Goal: Register for event/course

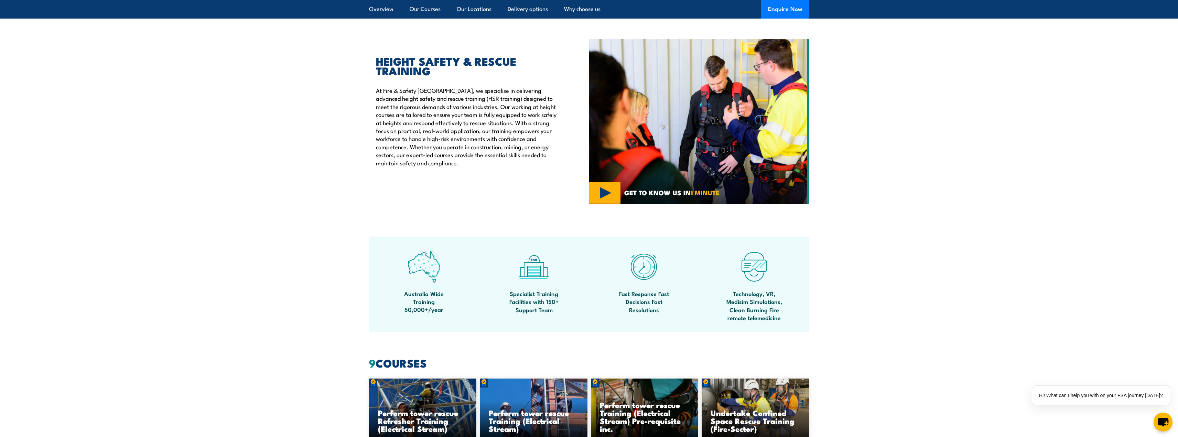
scroll to position [309, 0]
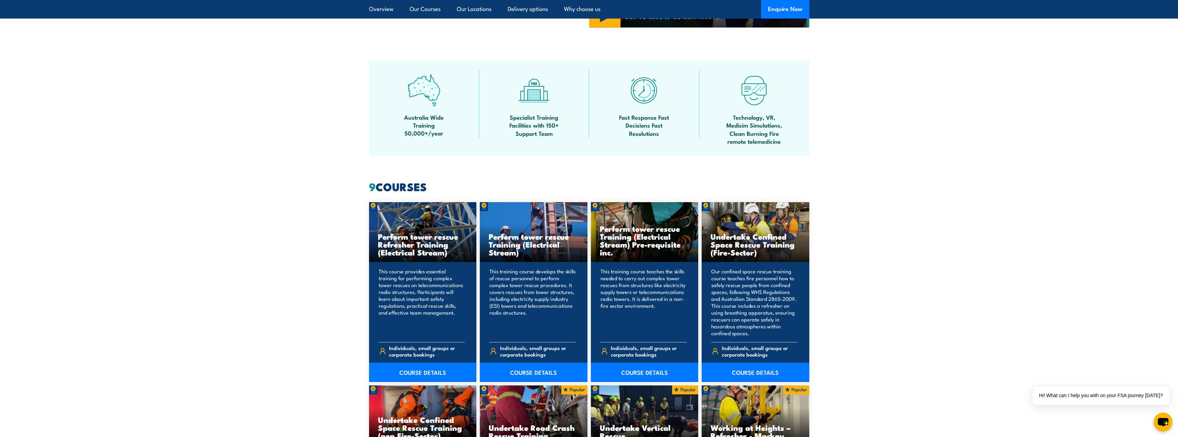
scroll to position [413, 0]
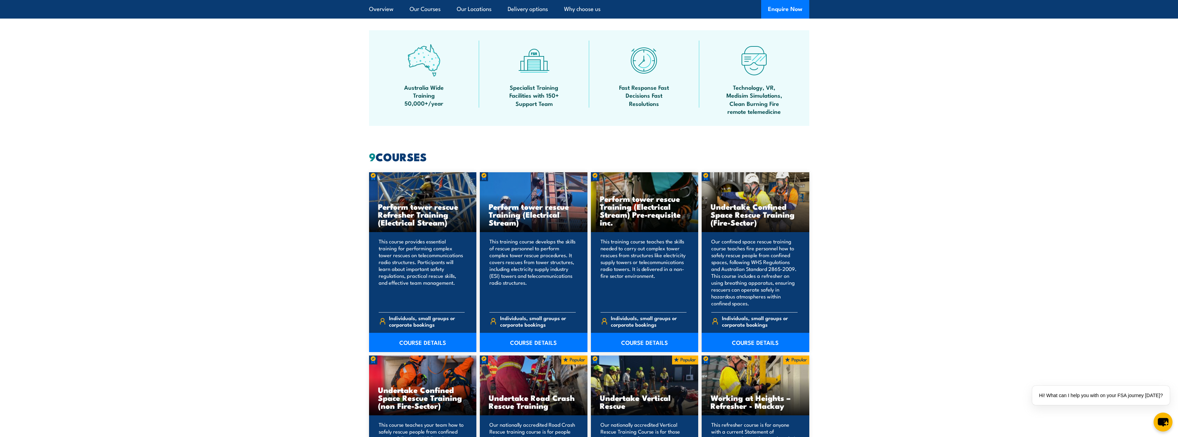
click at [308, 231] on section "9 COURSES Perform tower rescue Refresher Training (Electrical Stream) 9" at bounding box center [589, 434] width 1178 height 565
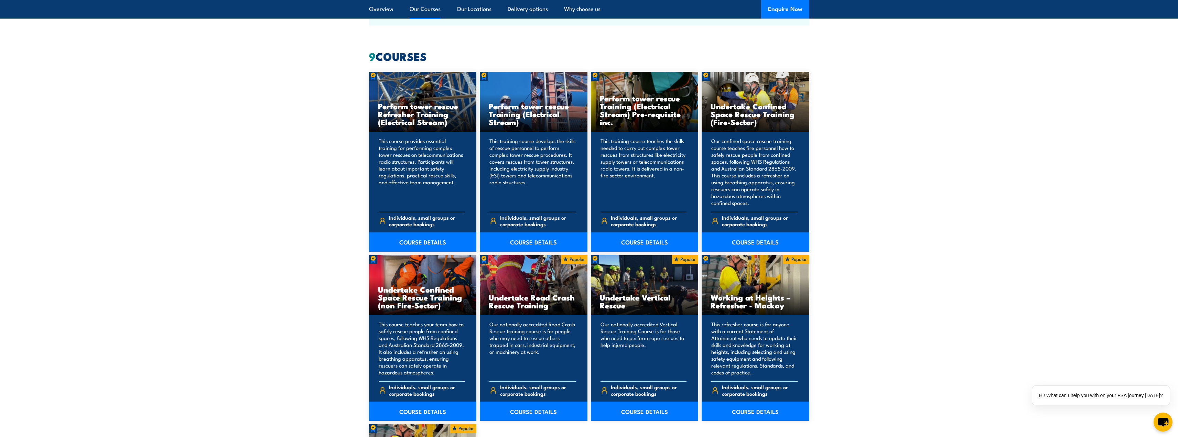
scroll to position [516, 0]
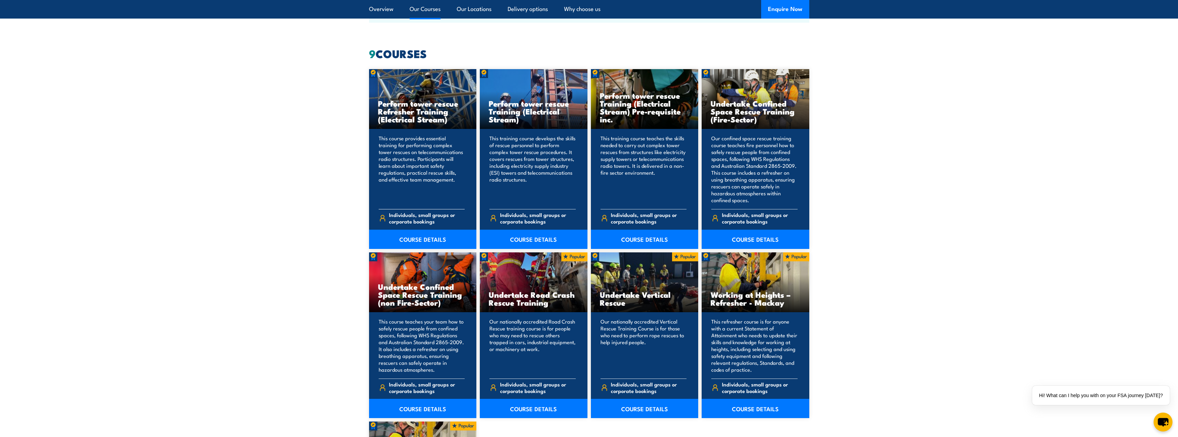
click at [391, 108] on h3 "Perform tower rescue Refresher Training (Electrical Stream)" at bounding box center [423, 111] width 90 height 24
click at [408, 240] on link "COURSE DETAILS" at bounding box center [423, 239] width 108 height 19
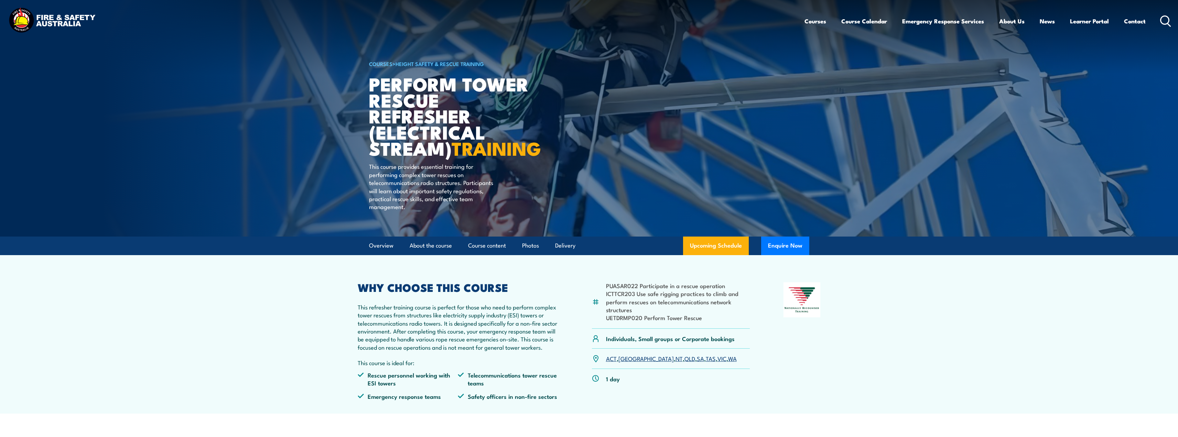
scroll to position [172, 0]
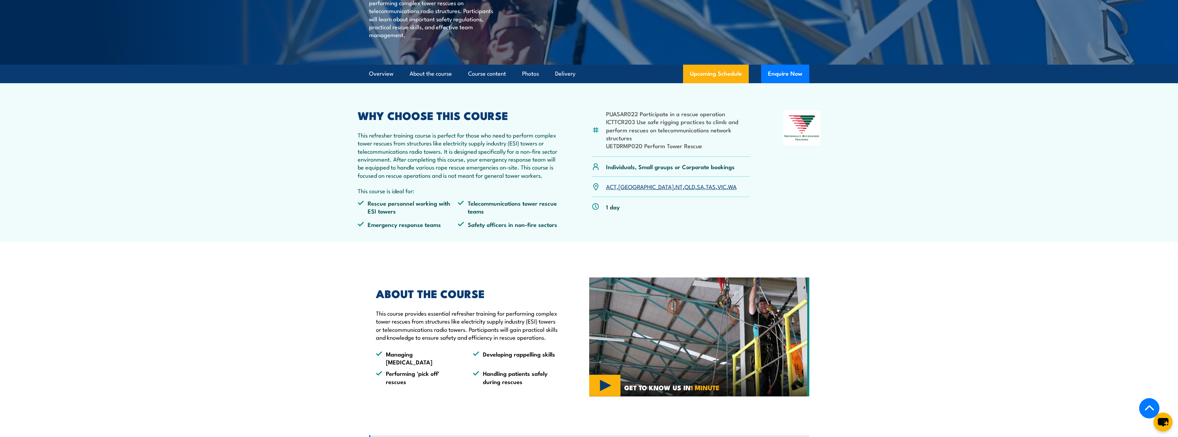
click at [329, 322] on section "ABOUT THE COURSE This course provides essential refresher training for performi…" at bounding box center [589, 336] width 1178 height 131
click at [321, 309] on section "ABOUT THE COURSE This course provides essential refresher training for performi…" at bounding box center [589, 336] width 1178 height 131
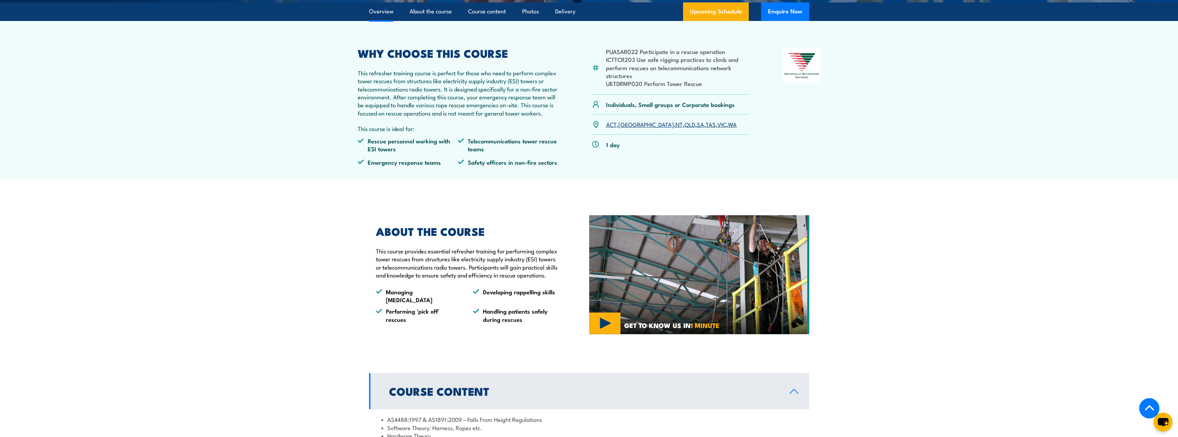
scroll to position [241, 0]
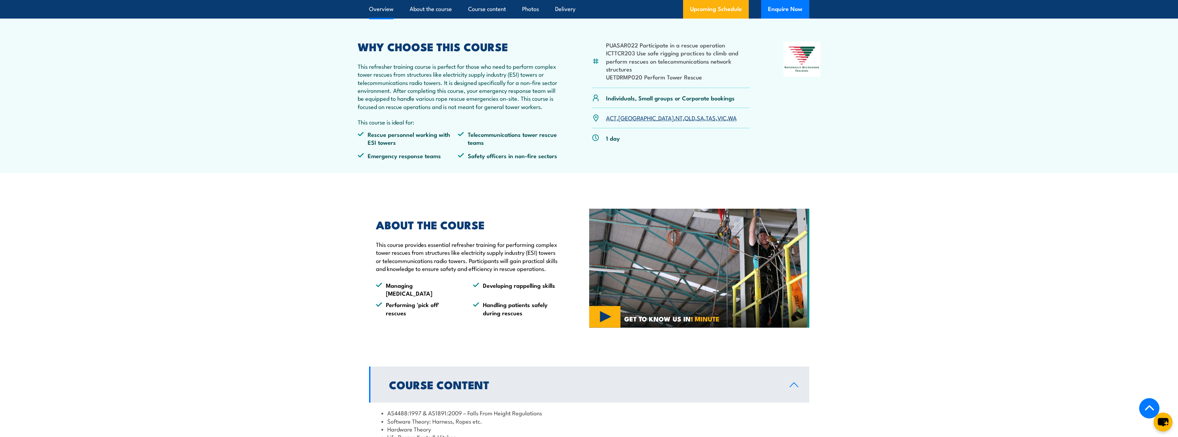
click at [321, 309] on section "ABOUT THE COURSE This course provides essential refresher training for performi…" at bounding box center [589, 268] width 1178 height 131
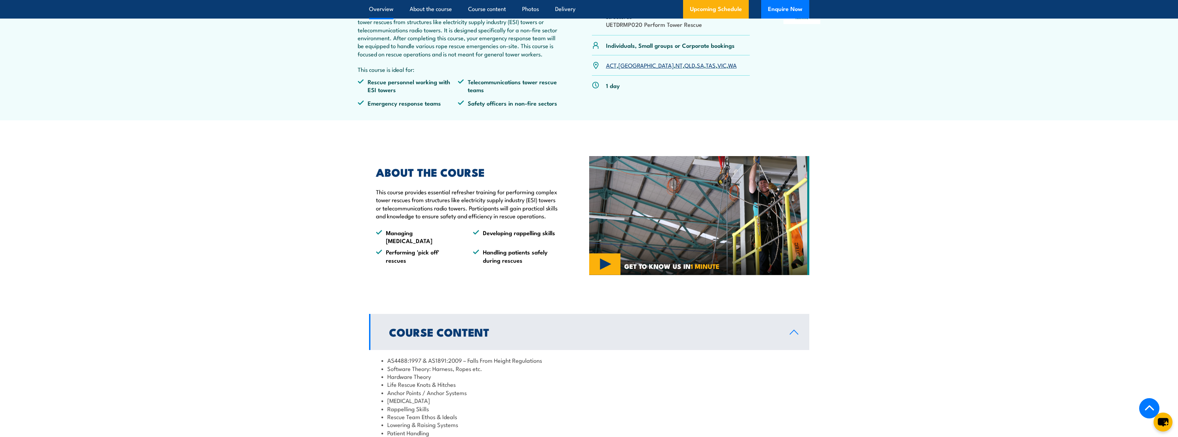
scroll to position [309, 0]
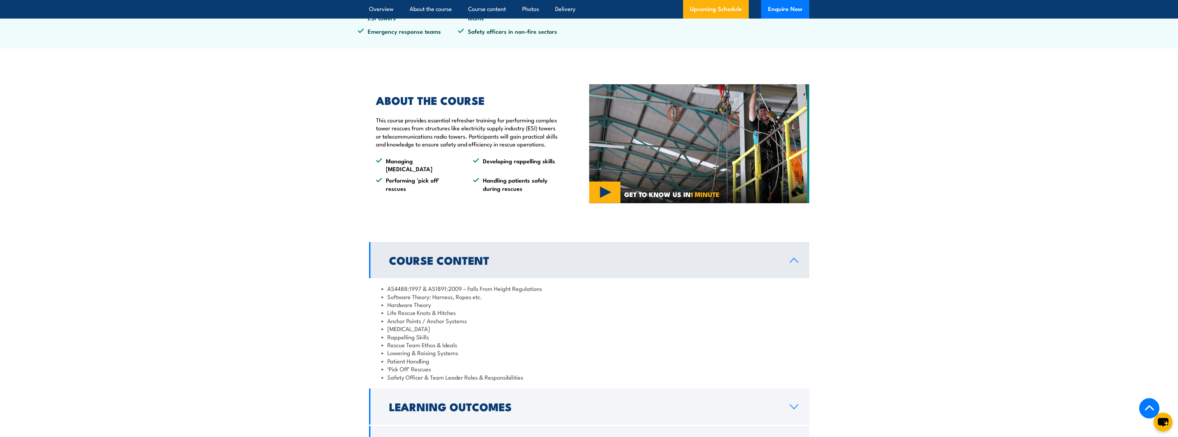
scroll to position [378, 0]
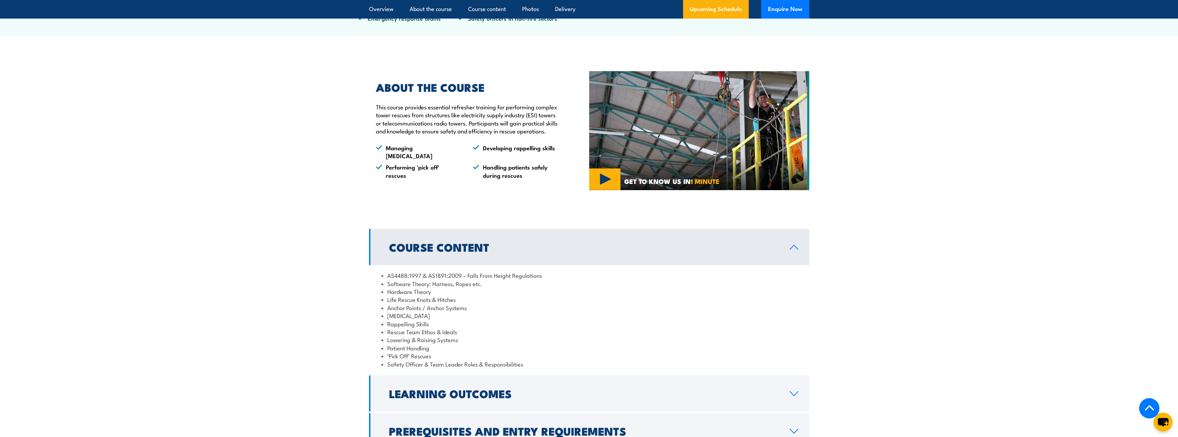
click at [321, 309] on section "Course Content AS4488:1997 & AS1891:2009 – Falls From Height Regulations Softwa…" at bounding box center [589, 339] width 1178 height 220
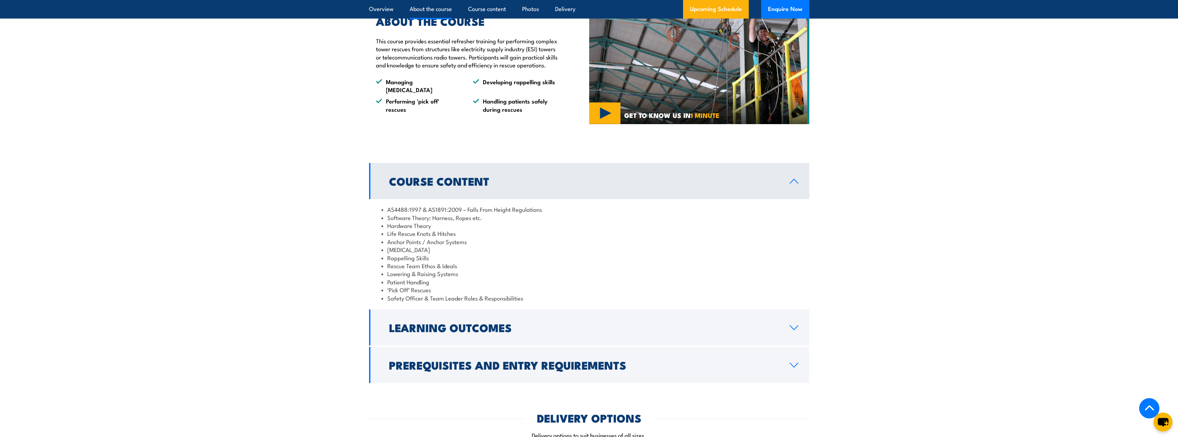
scroll to position [481, 0]
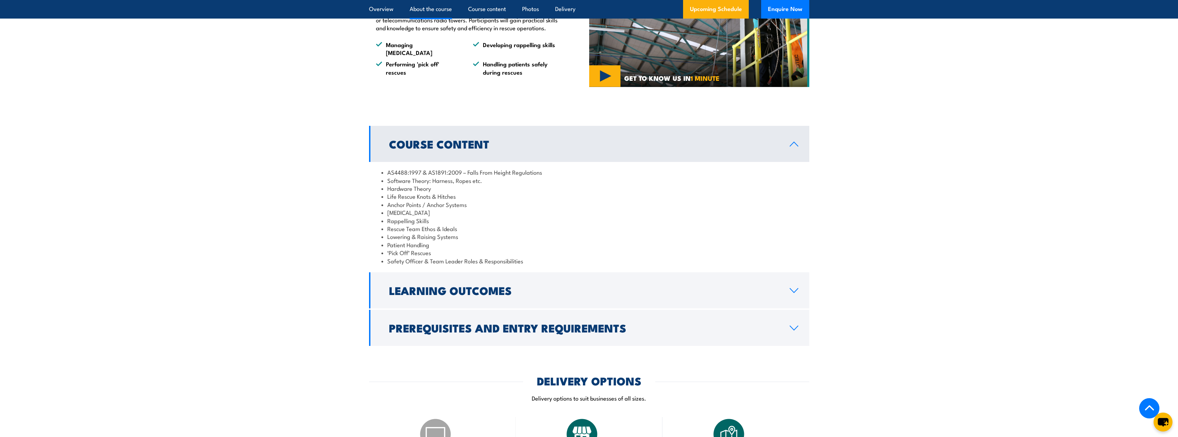
click at [321, 309] on section "Course Content AS4488:1997 & AS1891:2009 – Falls From Height Regulations Softwa…" at bounding box center [589, 236] width 1178 height 220
click at [417, 295] on h2 "Learning Outcomes" at bounding box center [584, 290] width 390 height 10
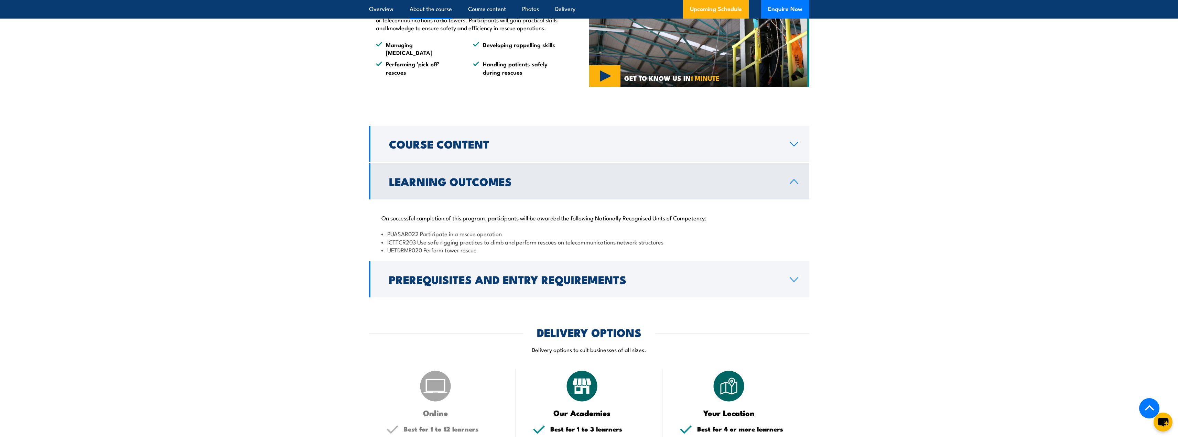
click at [307, 280] on section "Course Content AS4488:1997 & AS1891:2009 – Falls From Height Regulations Softwa…" at bounding box center [589, 212] width 1178 height 172
click at [304, 263] on section "Course Content AS4488:1997 & AS1891:2009 – Falls From Height Regulations Softwa…" at bounding box center [589, 212] width 1178 height 172
click at [430, 186] on h2 "Learning Outcomes" at bounding box center [584, 181] width 390 height 10
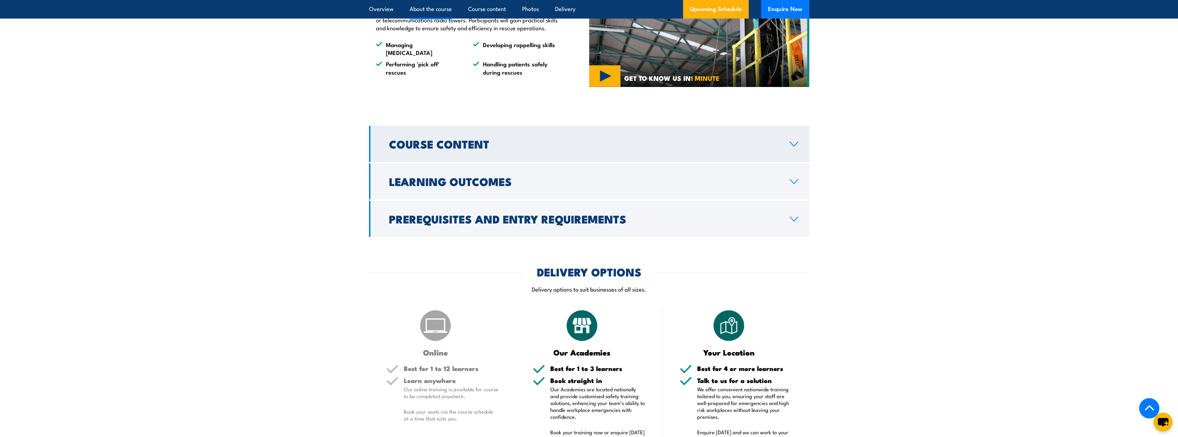
click at [428, 149] on h2 "Course Content" at bounding box center [584, 144] width 390 height 10
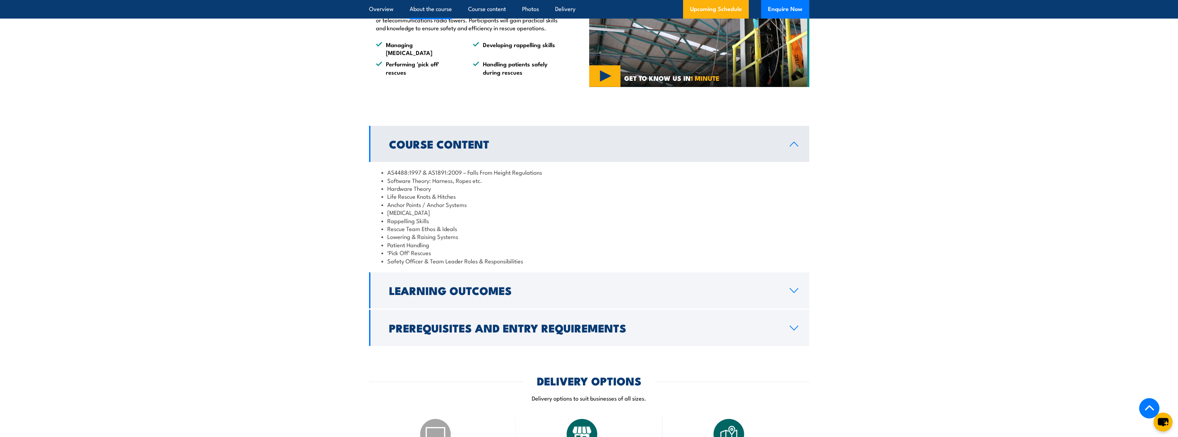
click at [313, 242] on section "Course Content AS4488:1997 & AS1891:2009 – Falls From Height Regulations Softwa…" at bounding box center [589, 236] width 1178 height 220
click at [423, 332] on h2 "Prerequisites and Entry Requirements" at bounding box center [584, 328] width 390 height 10
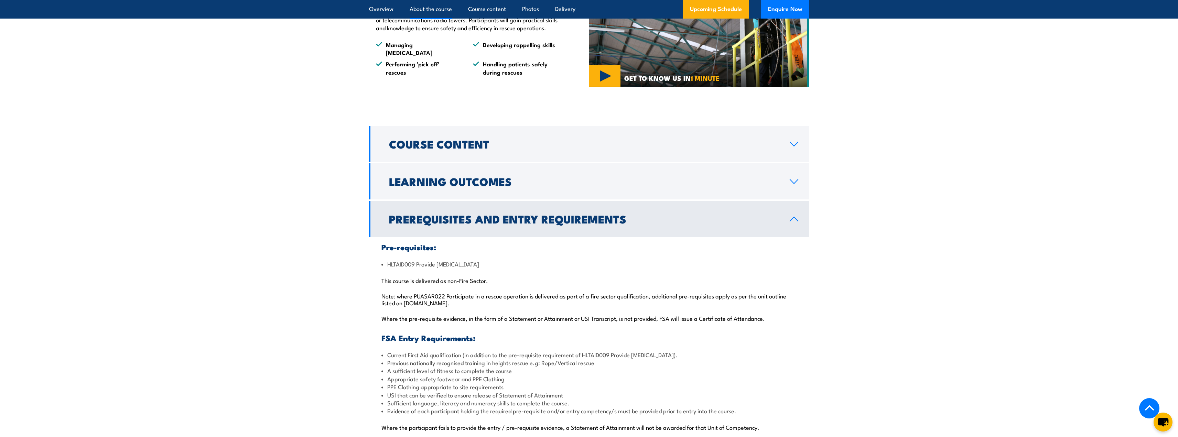
click at [278, 258] on section "Course Content AS4488:1997 & AS1891:2009 – Falls From Height Regulations Softwa…" at bounding box center [589, 285] width 1178 height 319
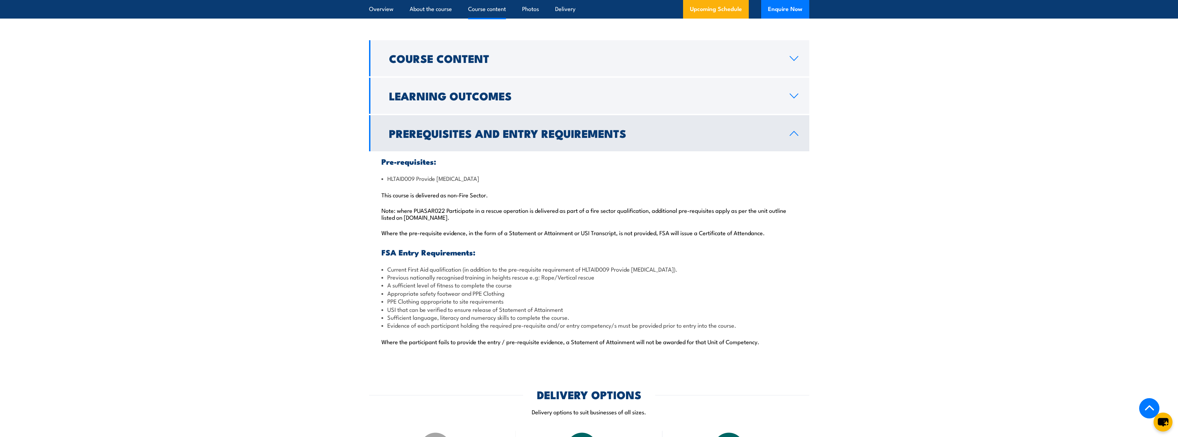
scroll to position [653, 0]
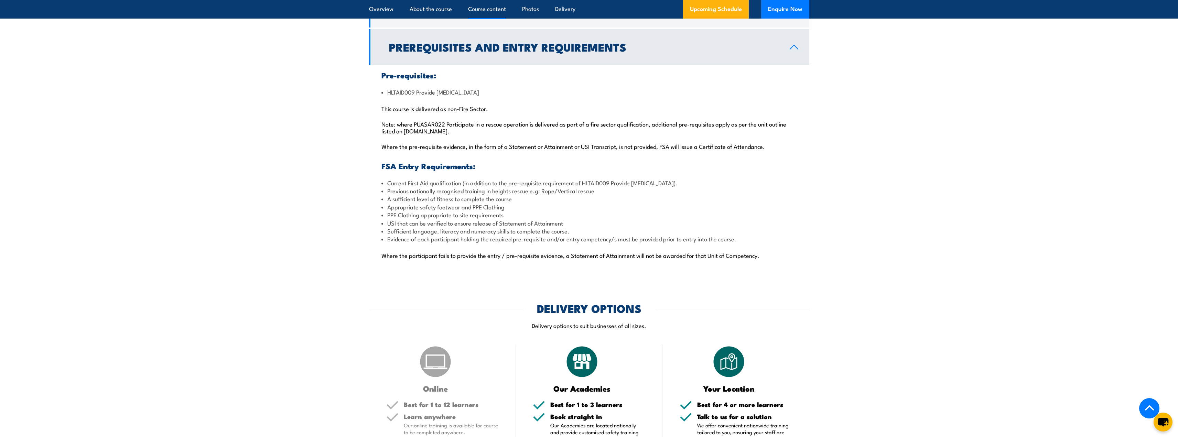
click at [291, 241] on section "Course Content AS4488:1997 & AS1891:2009 – Falls From Height Regulations Softwa…" at bounding box center [589, 113] width 1178 height 319
click at [320, 188] on section "Course Content AS4488:1997 & AS1891:2009 – Falls From Height Regulations Softwa…" at bounding box center [589, 113] width 1178 height 319
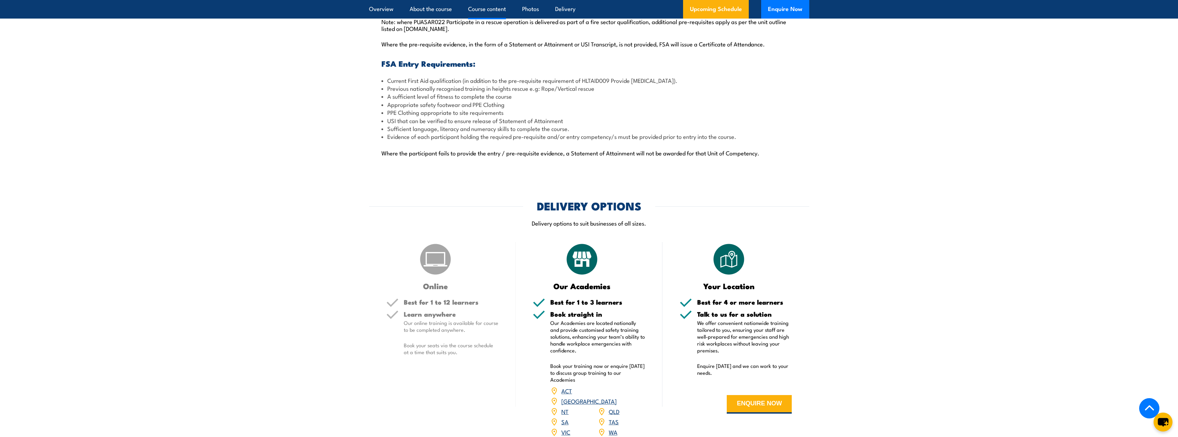
scroll to position [825, 0]
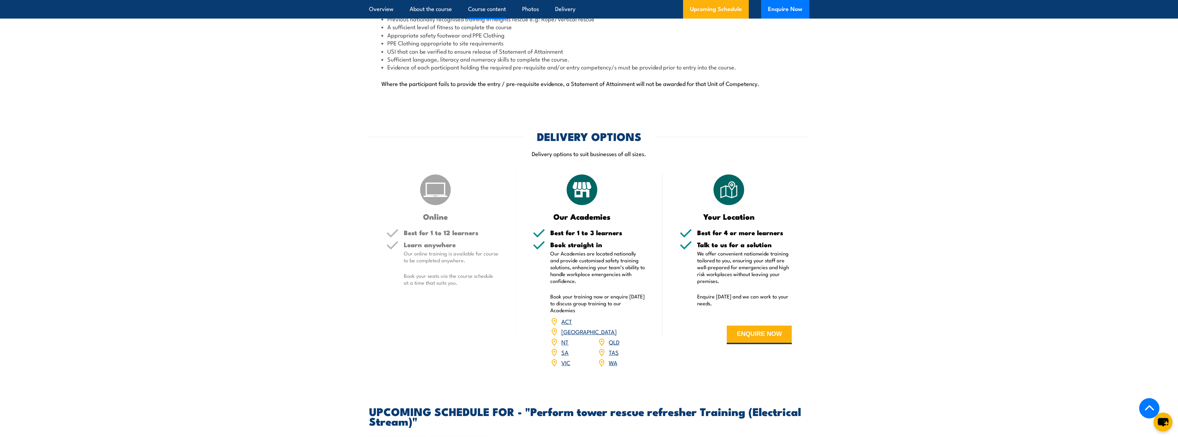
click at [320, 188] on section "DELIVERY OPTIONS Delivery options to suit businesses of all sizes. Online Best …" at bounding box center [589, 253] width 1178 height 245
click at [328, 207] on section "DELIVERY OPTIONS Delivery options to suit businesses of all sizes. Online Best …" at bounding box center [589, 253] width 1178 height 245
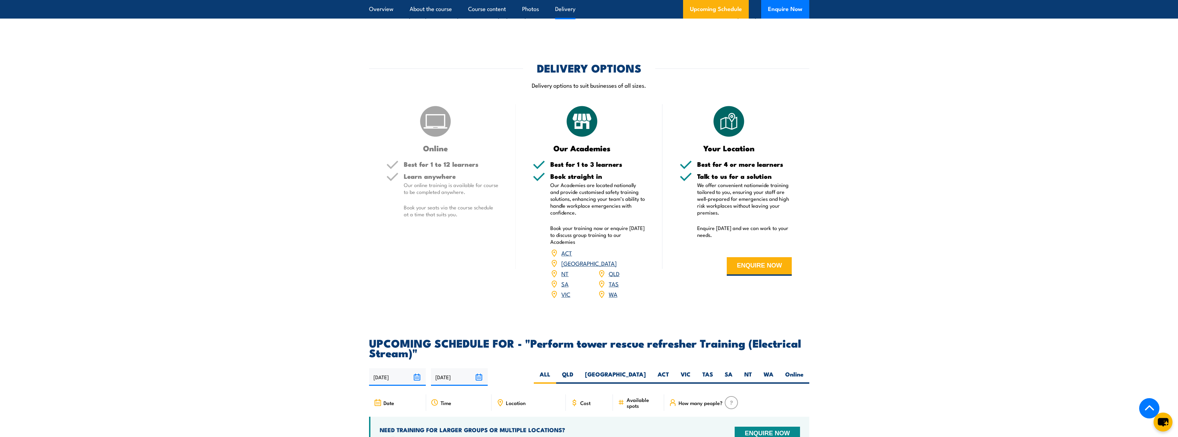
scroll to position [997, 0]
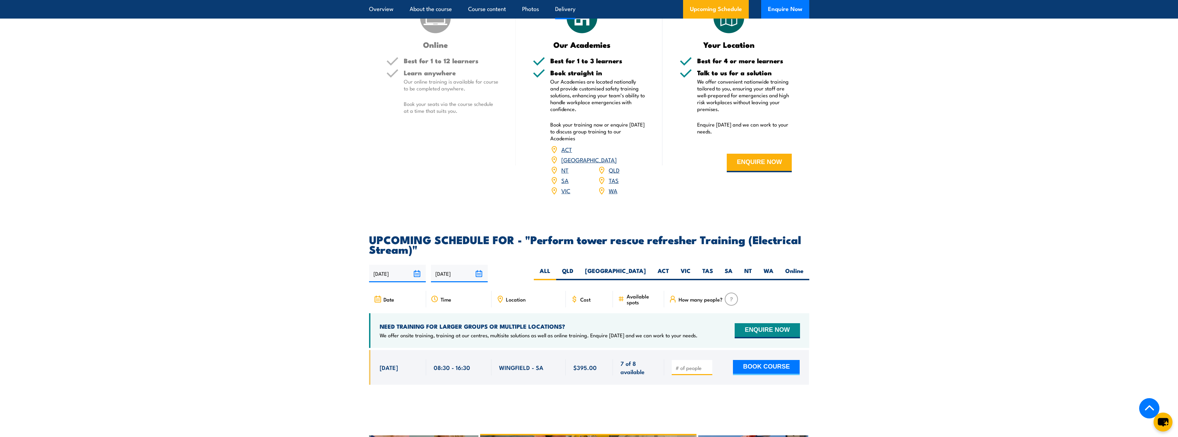
click at [328, 205] on section "DELIVERY OPTIONS Delivery options to suit businesses of all sizes. Online Best …" at bounding box center [589, 81] width 1178 height 245
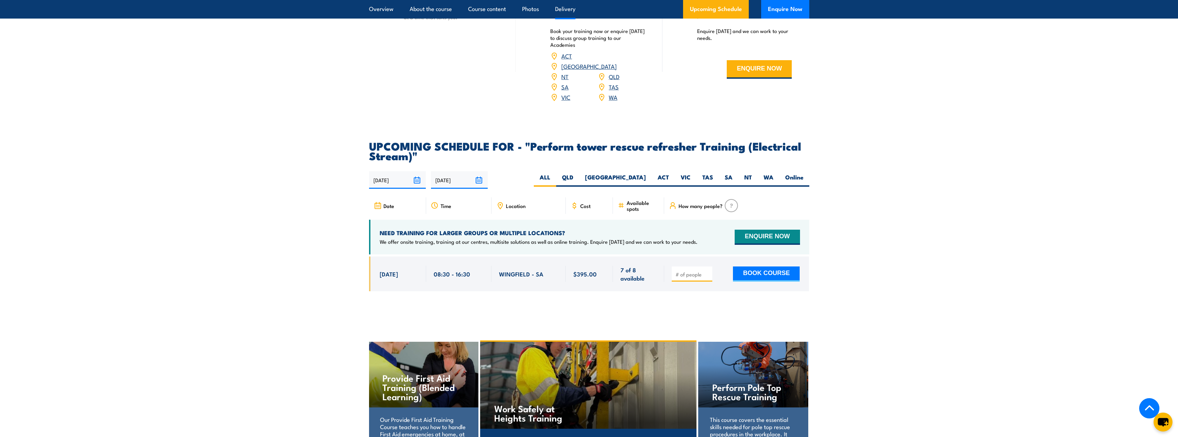
scroll to position [1100, 0]
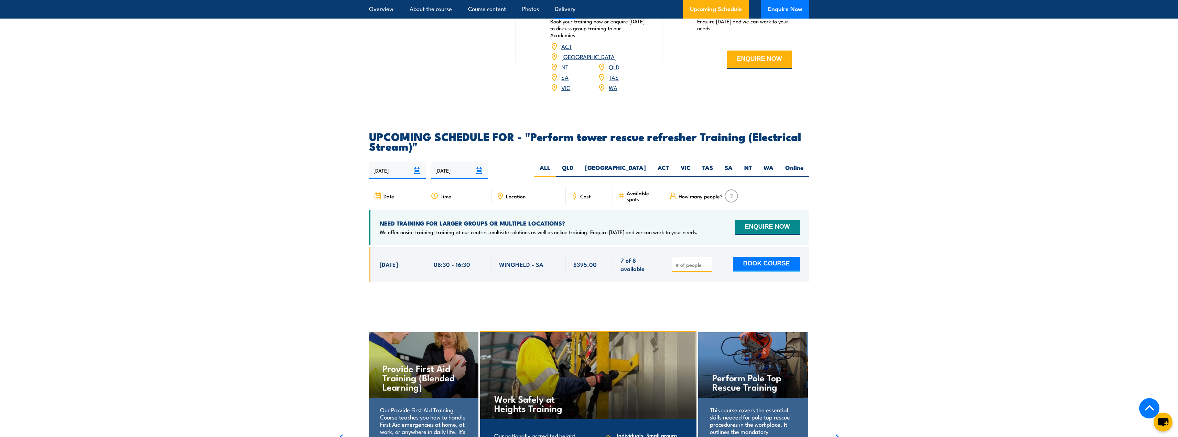
click at [328, 207] on section "UPCOMING SCHEDULE FOR - "Perform tower rescue refresher Training (Electrical St…" at bounding box center [589, 211] width 1178 height 161
click at [776, 177] on label "WA" at bounding box center [768, 170] width 22 height 13
click at [776, 168] on input "WA" at bounding box center [775, 166] width 4 height 4
radio input "true"
click at [283, 263] on section "UPCOMING SCHEDULE FOR - "Perform tower rescue refresher Training (Electrical St…" at bounding box center [589, 211] width 1178 height 161
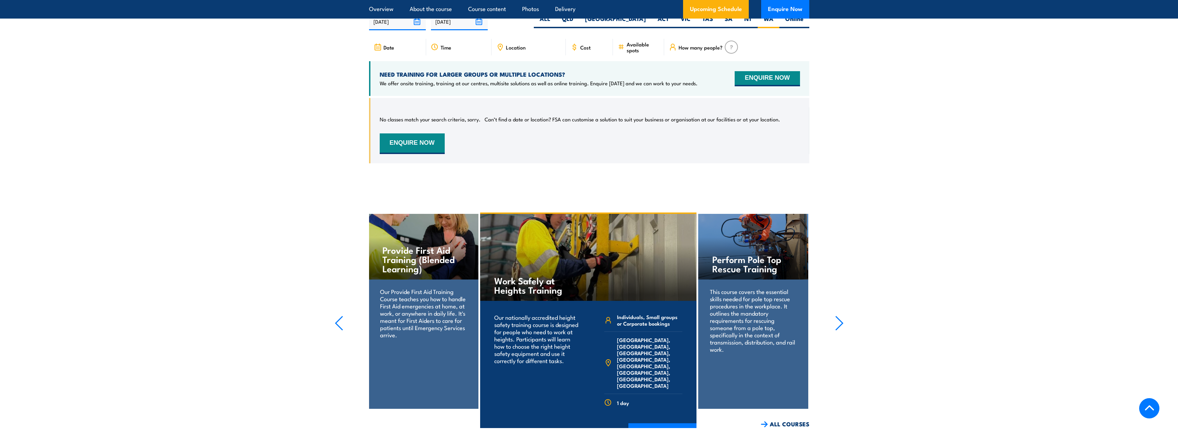
scroll to position [1154, 0]
